Goal: Task Accomplishment & Management: Manage account settings

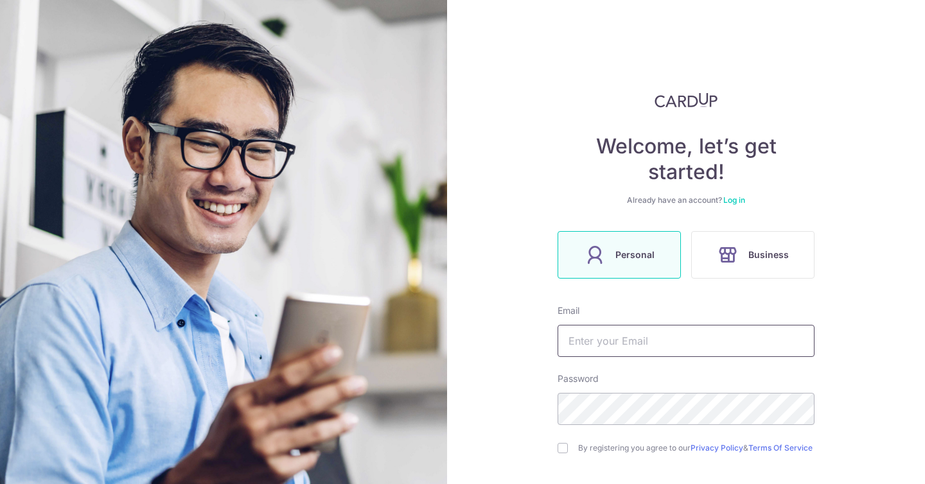
click at [633, 344] on input "text" at bounding box center [685, 341] width 257 height 32
type input "[EMAIL_ADDRESS][DOMAIN_NAME]"
click at [733, 202] on link "Log in" at bounding box center [734, 200] width 22 height 10
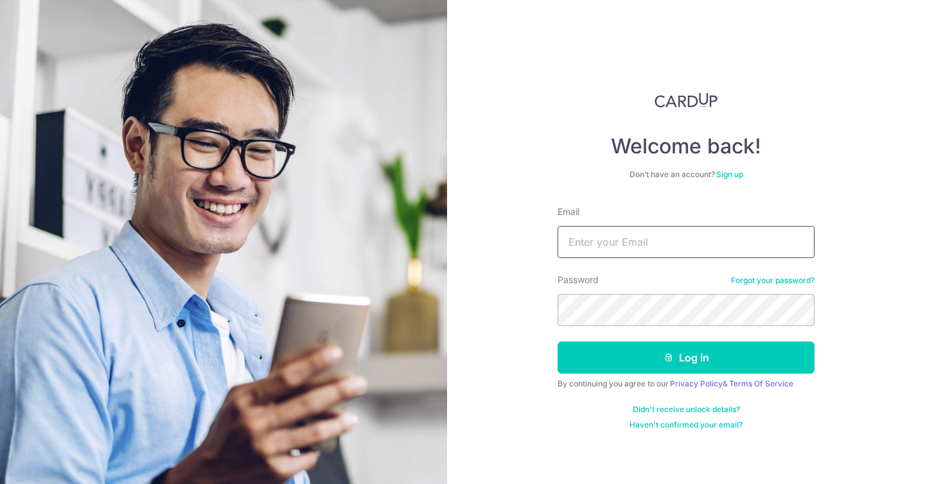
click at [648, 235] on input "Email" at bounding box center [685, 242] width 257 height 32
type input "[EMAIL_ADDRESS][DOMAIN_NAME]"
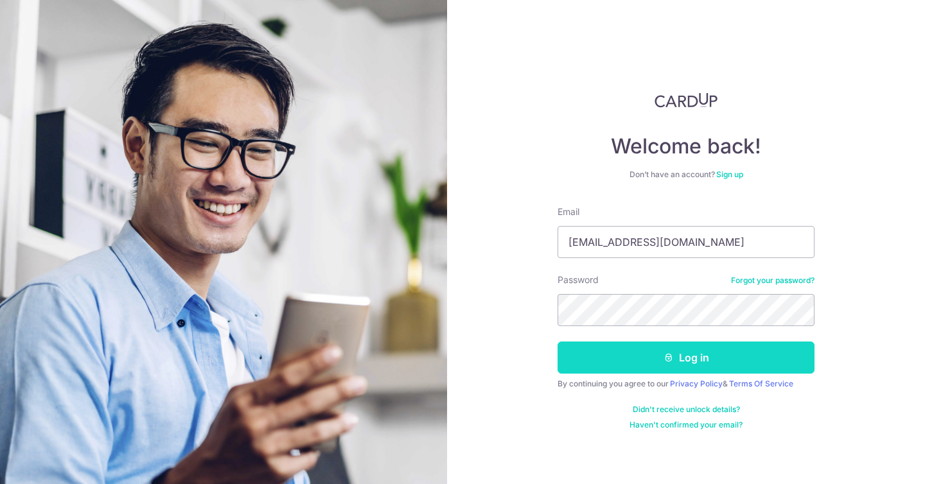
click at [678, 360] on button "Log in" at bounding box center [685, 358] width 257 height 32
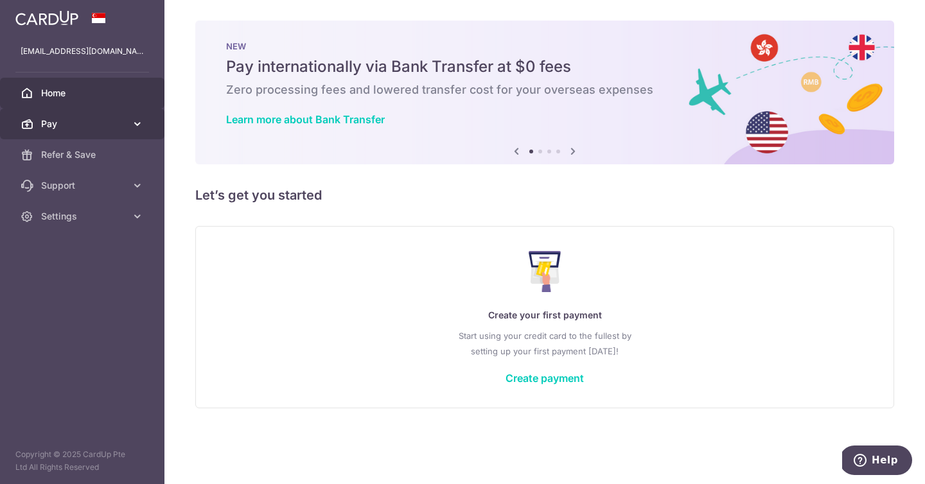
click at [132, 123] on icon at bounding box center [137, 124] width 13 height 13
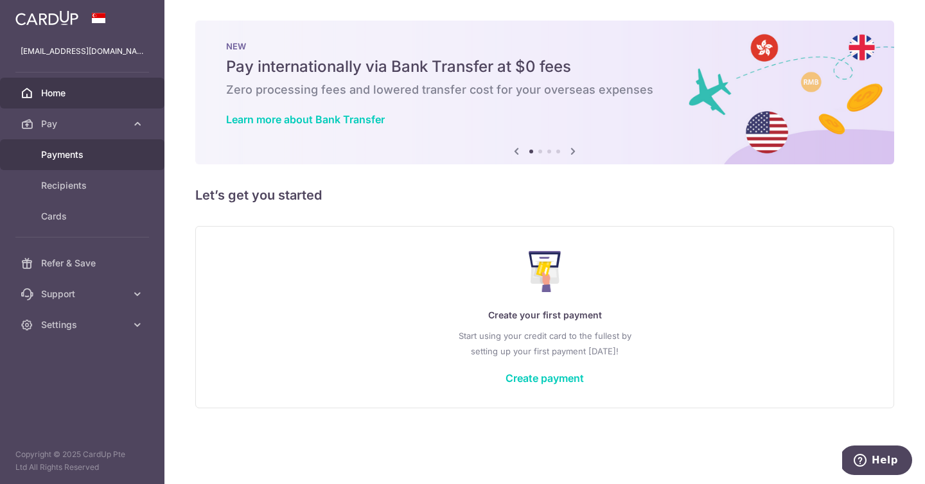
click at [86, 162] on link "Payments" at bounding box center [82, 154] width 164 height 31
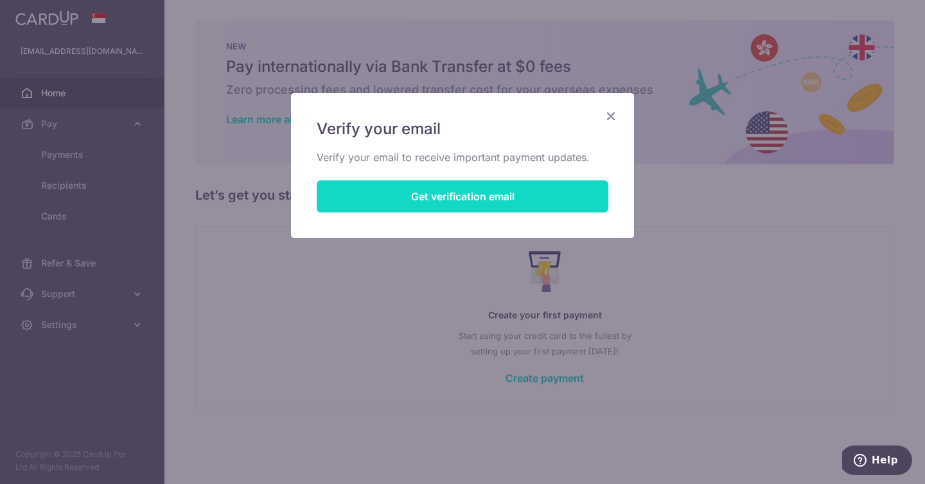
click at [416, 198] on button "Get verification email" at bounding box center [463, 196] width 292 height 32
